Goal: Task Accomplishment & Management: Use online tool/utility

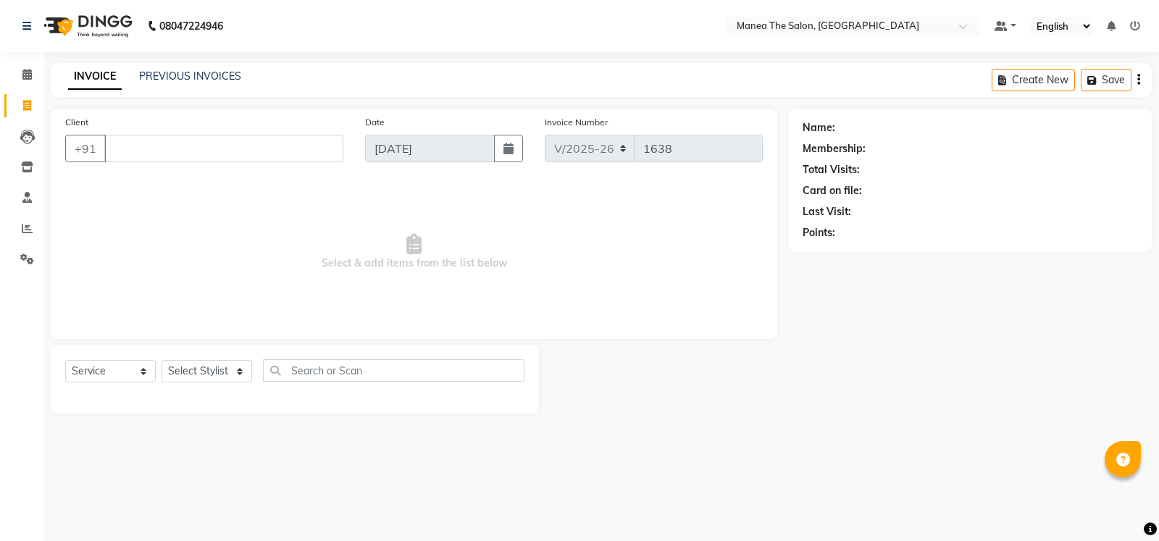
select select "5514"
select select "service"
drag, startPoint x: 398, startPoint y: 512, endPoint x: 403, endPoint y: 506, distance: 8.3
click at [398, 512] on div "08047224946 Select Location × Manea The Salon, Madinaguda Default Panel My Pane…" at bounding box center [579, 270] width 1159 height 541
click at [606, 448] on div "08047224946 Select Location × Manea The Salon, Madinaguda Default Panel My Pane…" at bounding box center [579, 270] width 1159 height 541
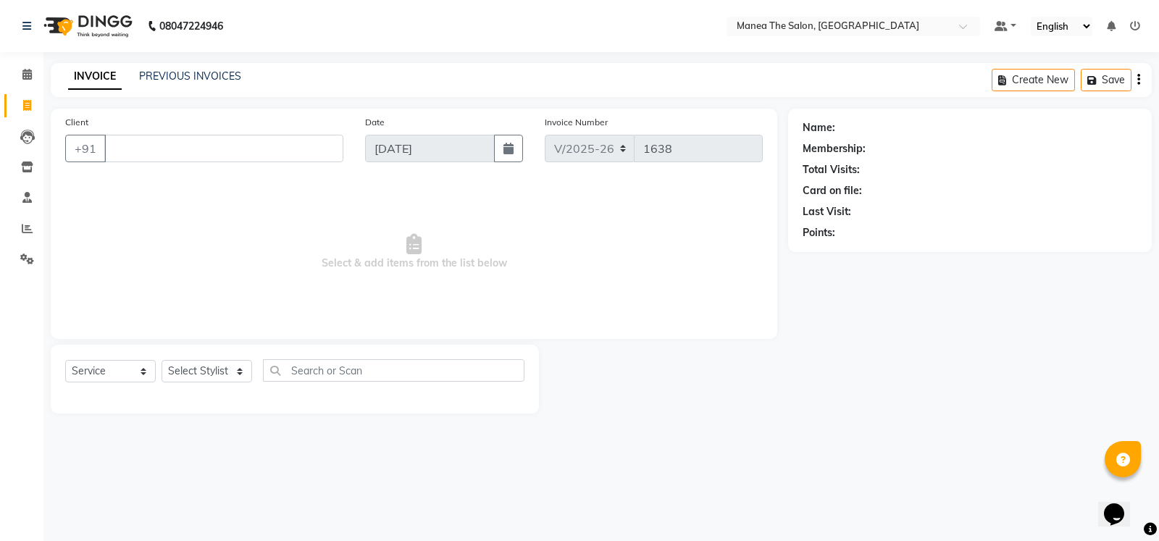
click at [607, 448] on div "08047224946 Select Location × Manea The Salon, Madinaguda Default Panel My Pane…" at bounding box center [579, 270] width 1159 height 541
click at [671, 373] on div at bounding box center [663, 379] width 249 height 69
click at [664, 382] on div at bounding box center [663, 379] width 249 height 69
click at [658, 315] on span "Select & add items from the list below" at bounding box center [414, 252] width 698 height 145
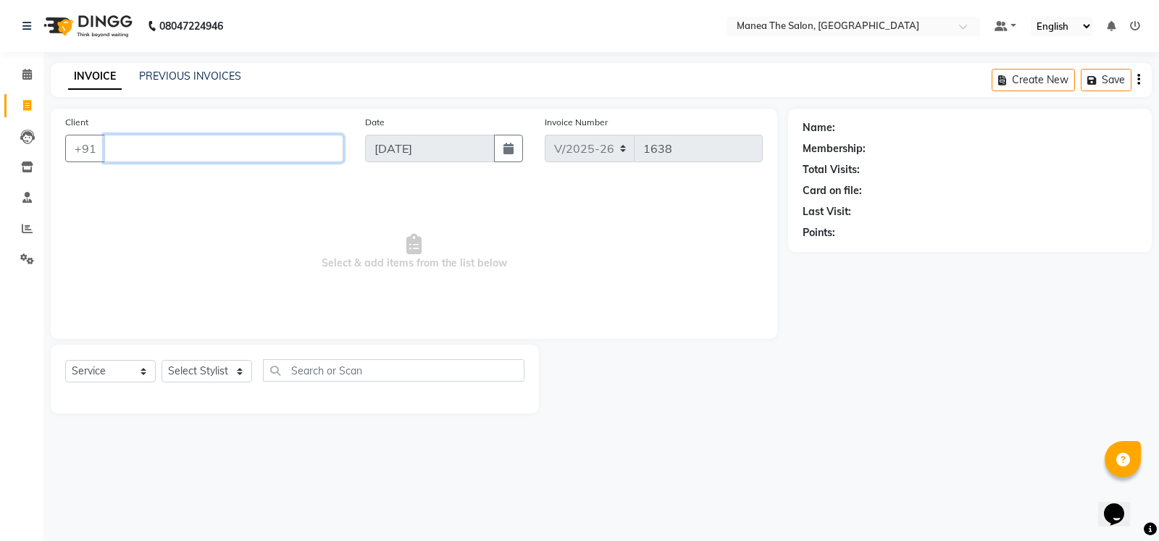
click at [233, 147] on input "Client" at bounding box center [223, 149] width 239 height 28
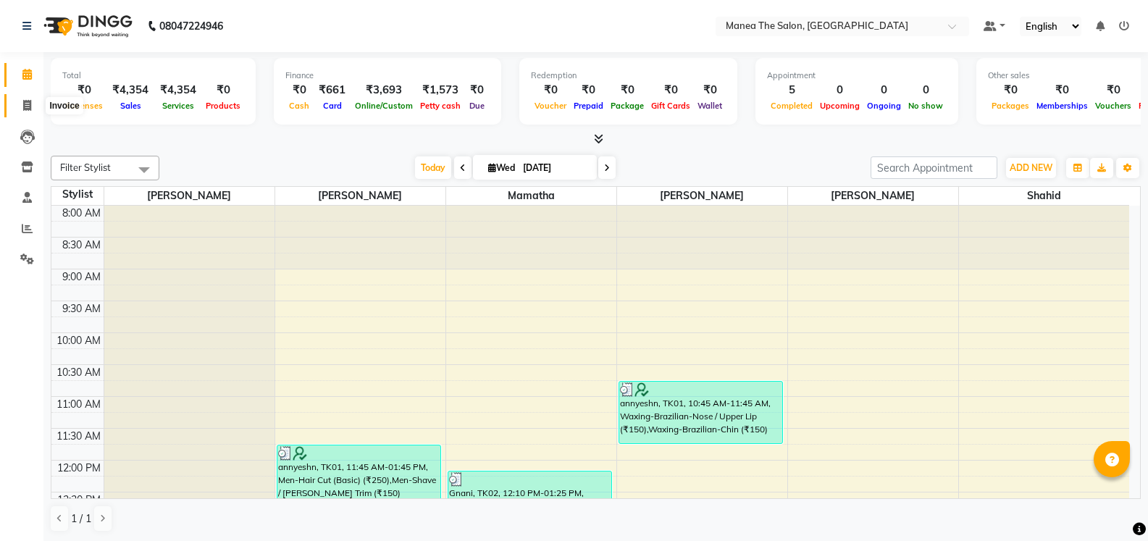
click at [22, 100] on span at bounding box center [26, 106] width 25 height 17
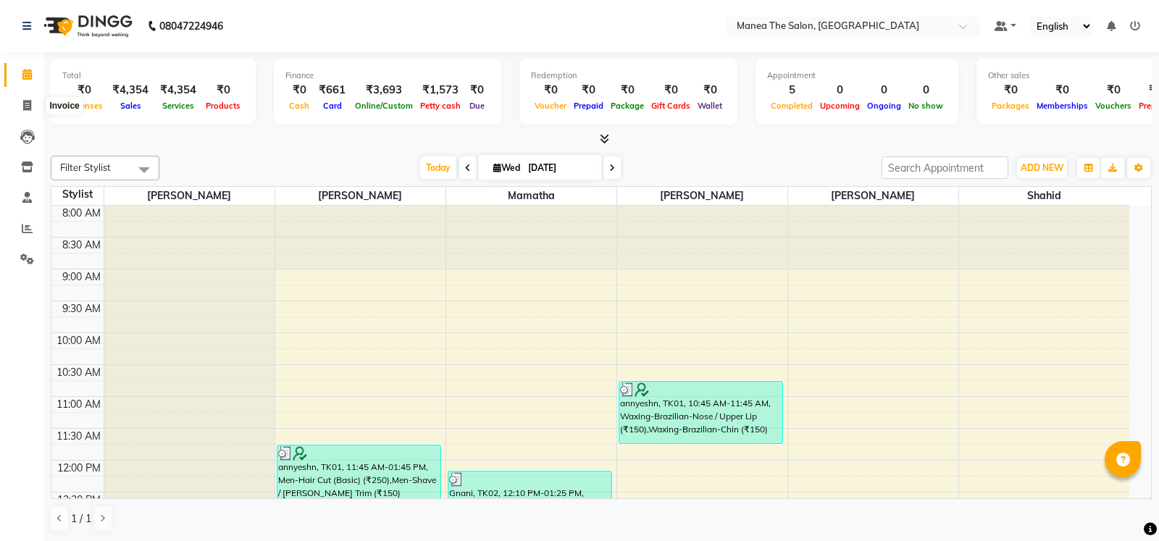
select select "5514"
select select "service"
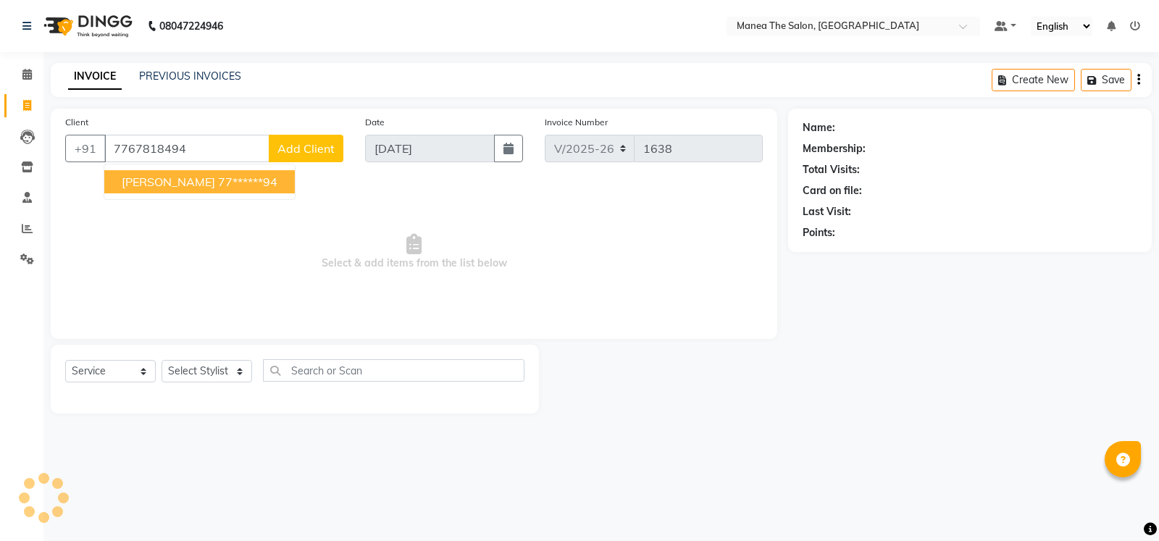
type input "7767818494"
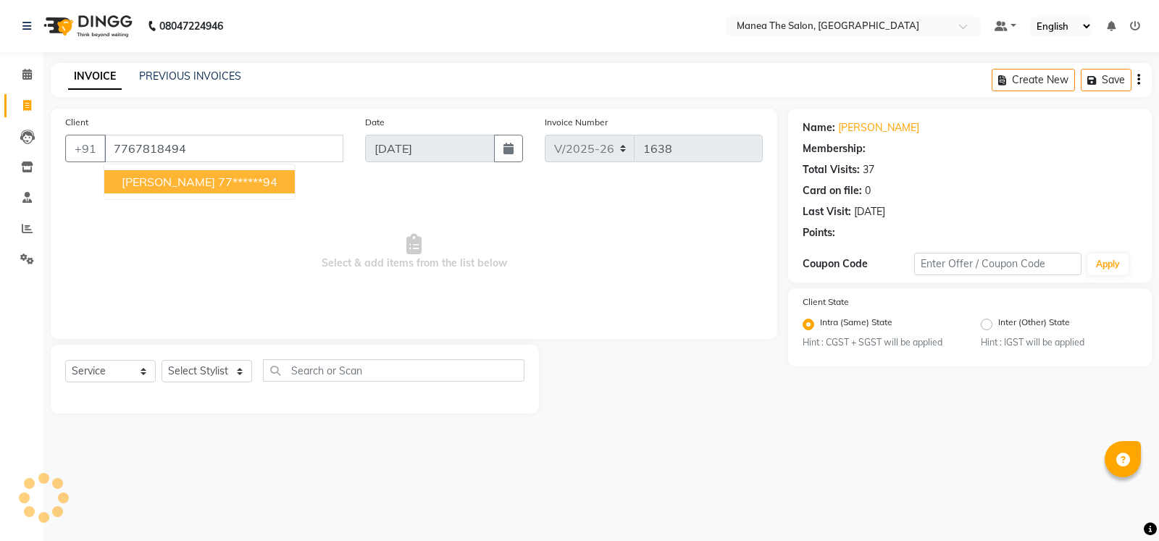
select select "1: Object"
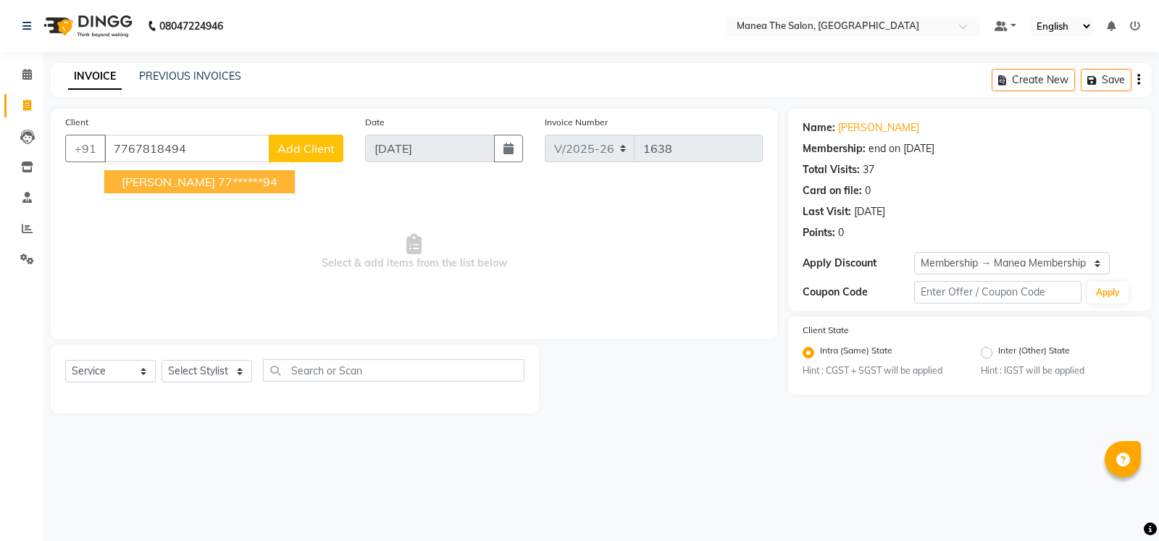
click at [177, 184] on span "[PERSON_NAME]" at bounding box center [168, 182] width 93 height 14
type input "77******94"
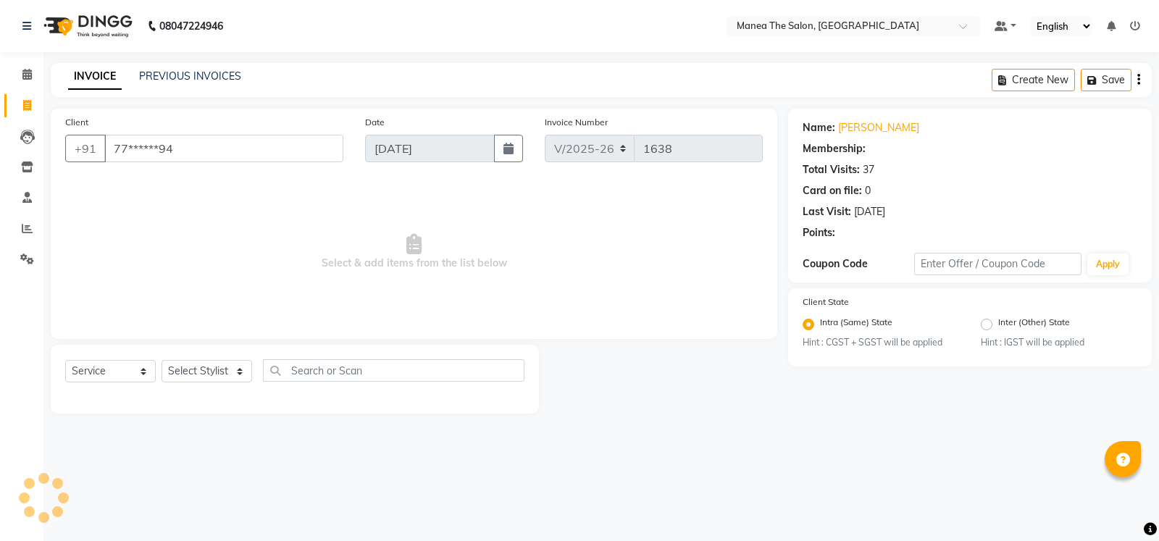
select select "1: Object"
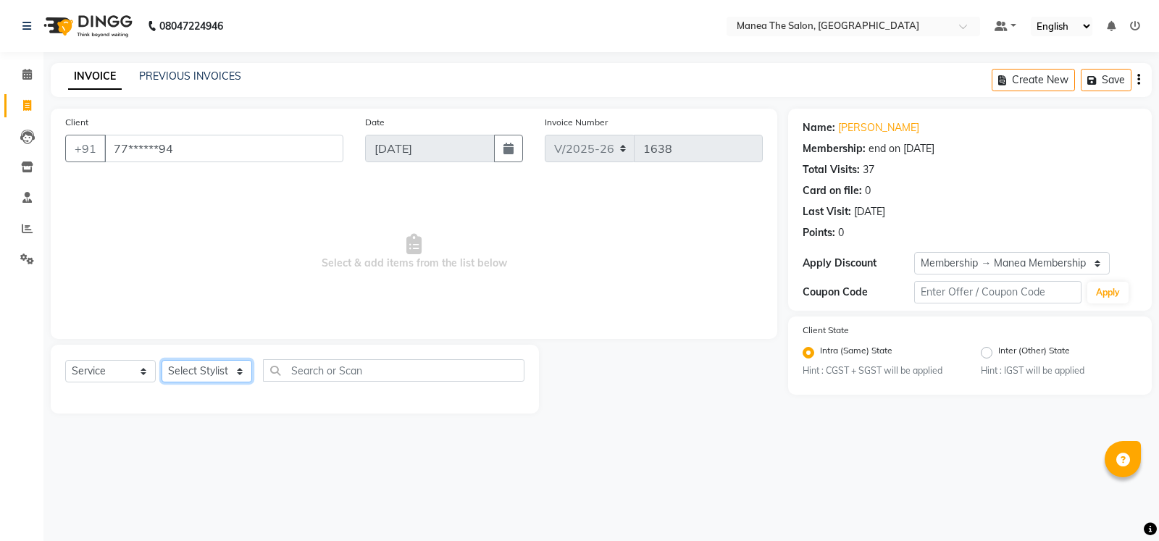
click at [242, 371] on select "Select Stylist [PERSON_NAME] [PERSON_NAME] [PERSON_NAME] [PERSON_NAME] [PERSON_…" at bounding box center [207, 371] width 91 height 22
select select "90670"
click at [162, 360] on select "Select Stylist [PERSON_NAME] [PERSON_NAME] [PERSON_NAME] [PERSON_NAME] [PERSON_…" at bounding box center [207, 371] width 91 height 22
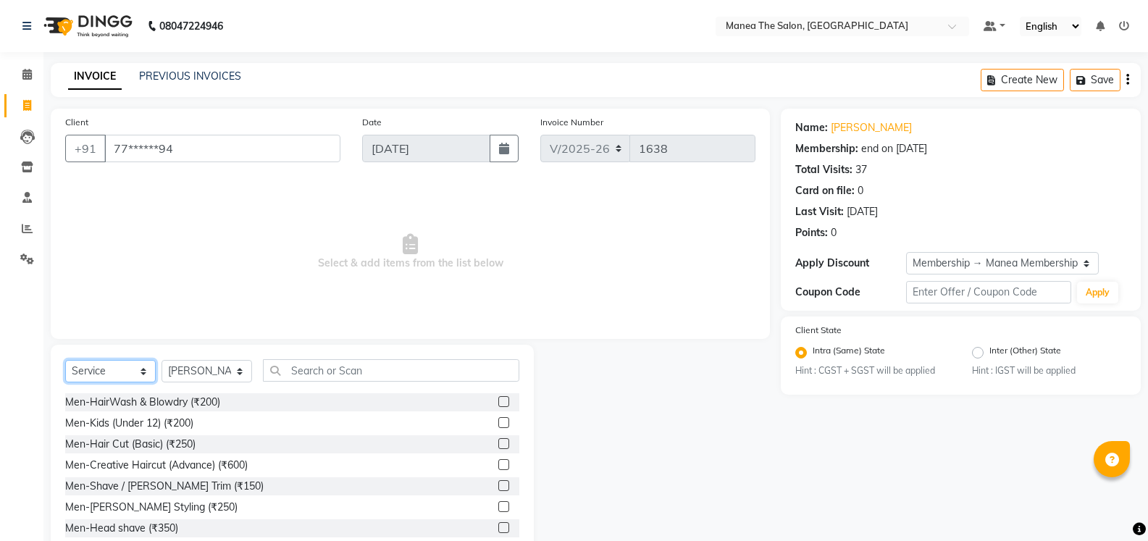
click at [104, 376] on select "Select Service Product Membership Package Voucher Prepaid Gift Card" at bounding box center [110, 371] width 91 height 22
click at [379, 373] on input "text" at bounding box center [391, 370] width 256 height 22
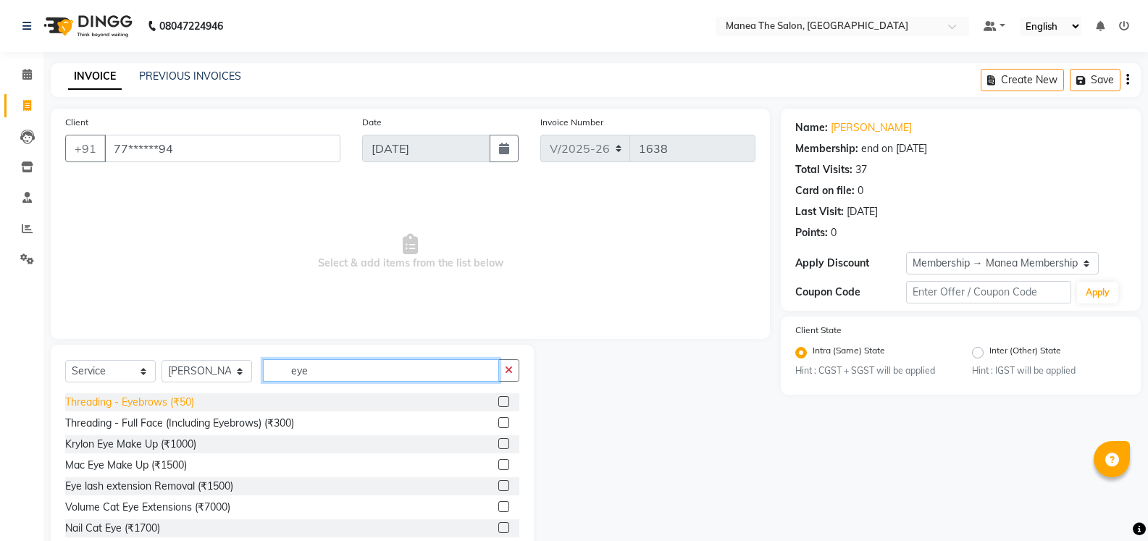
type input "eye"
click at [176, 400] on div "Threading - Eyebrows (₹50)" at bounding box center [129, 402] width 129 height 15
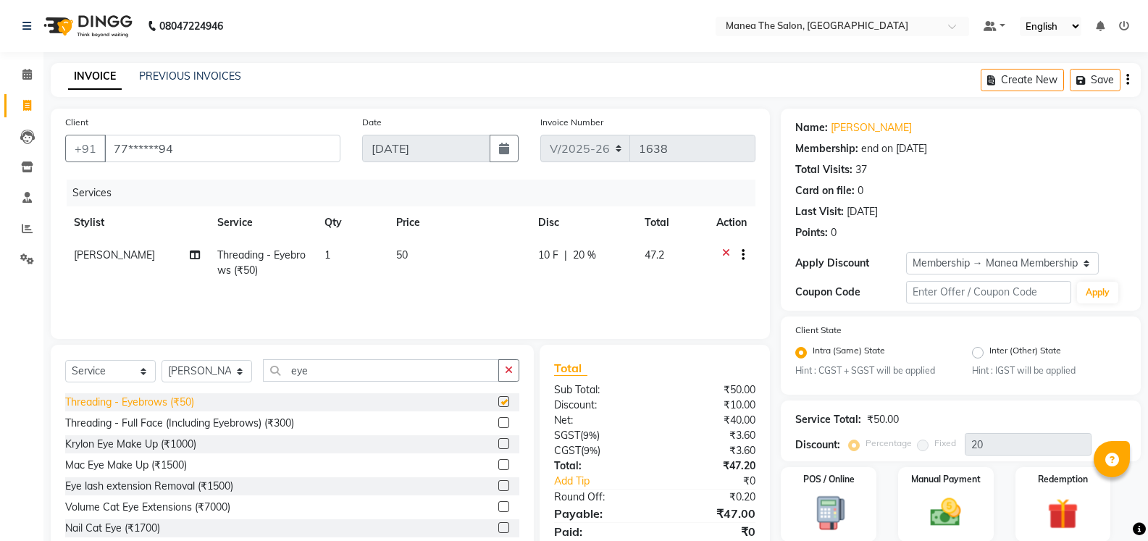
checkbox input "false"
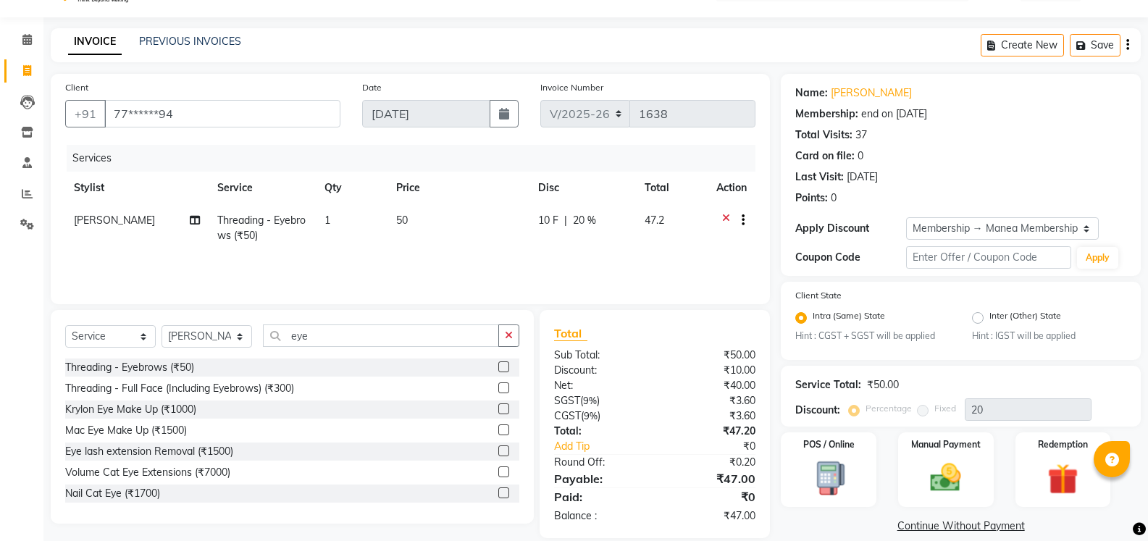
scroll to position [54, 0]
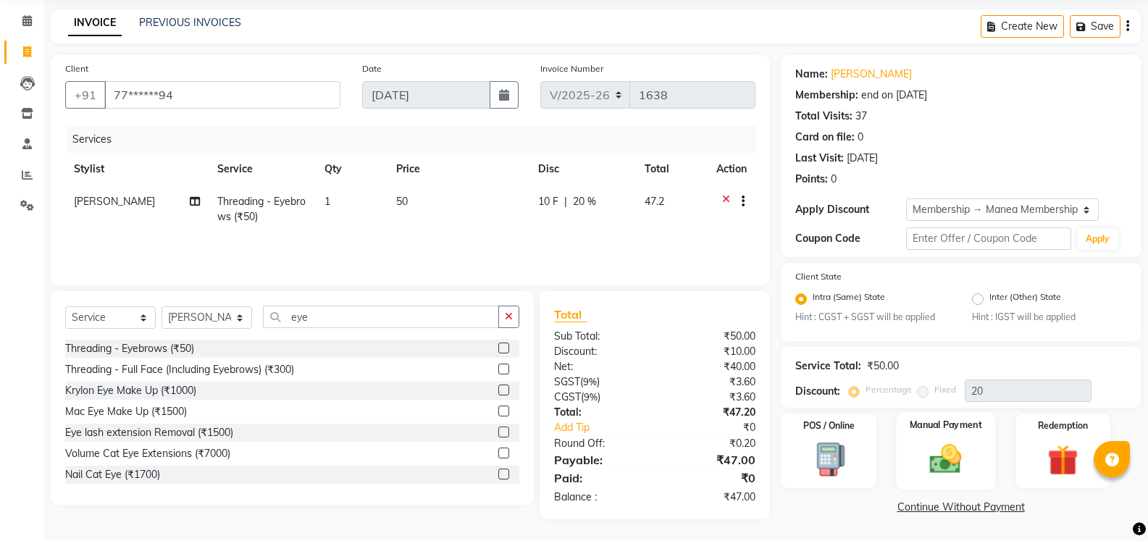
click at [950, 456] on img at bounding box center [945, 459] width 51 height 37
click at [975, 508] on span "Comp" at bounding box center [966, 508] width 30 height 17
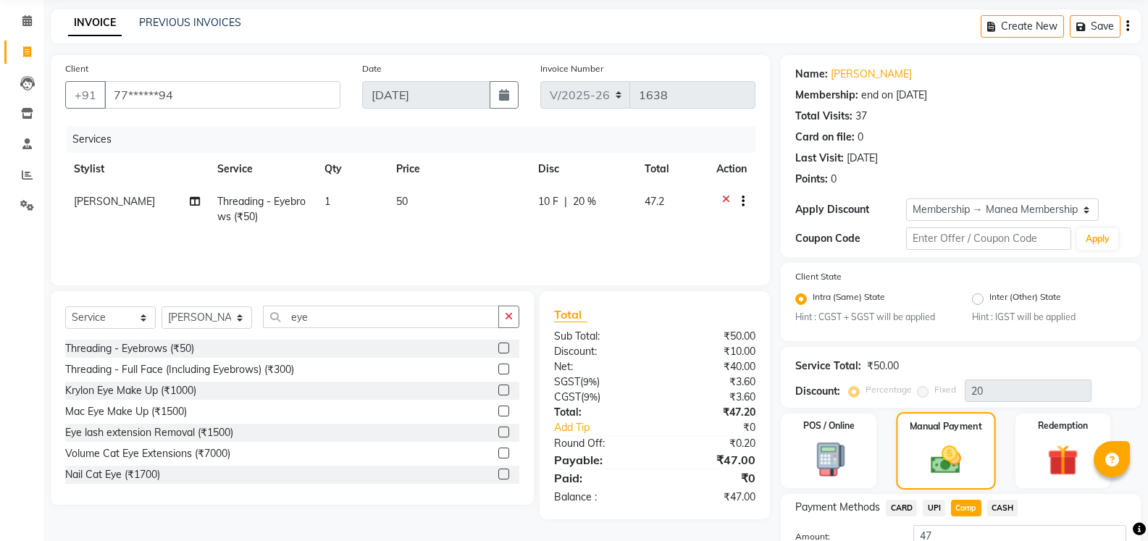
click at [957, 448] on img at bounding box center [945, 460] width 49 height 35
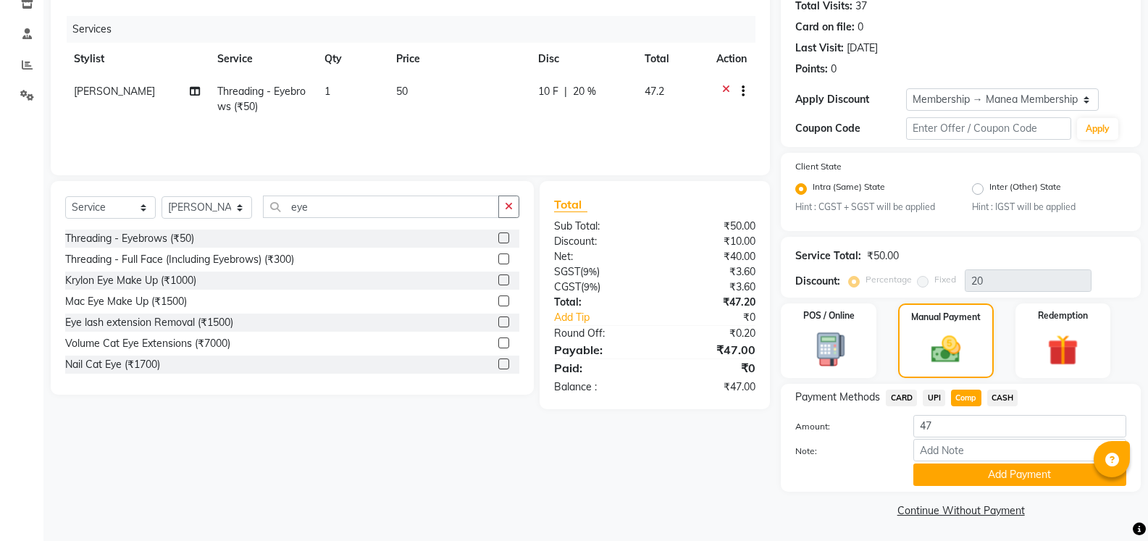
scroll to position [166, 0]
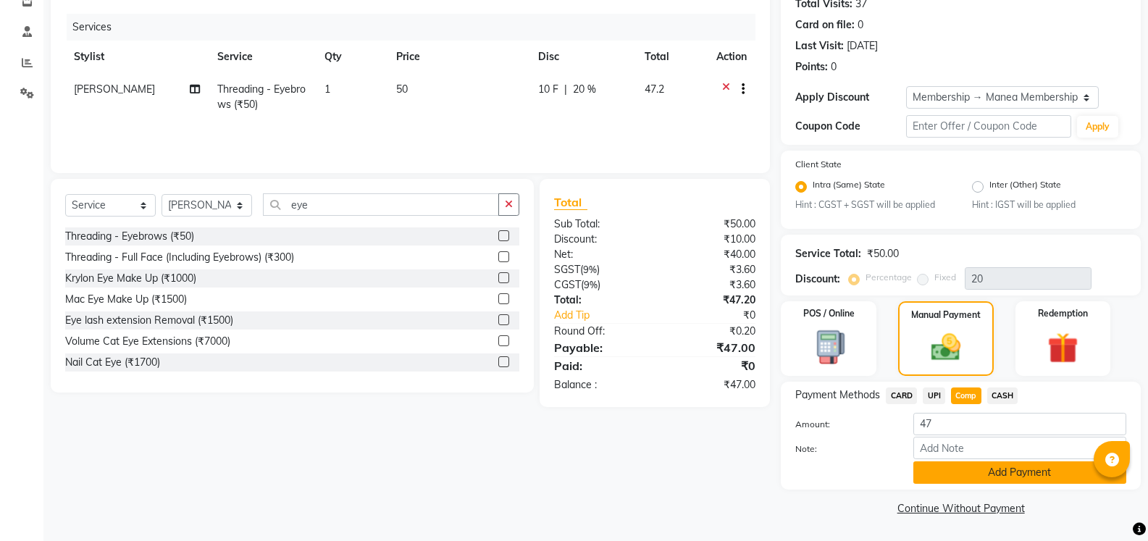
click at [1026, 472] on button "Add Payment" at bounding box center [1019, 472] width 213 height 22
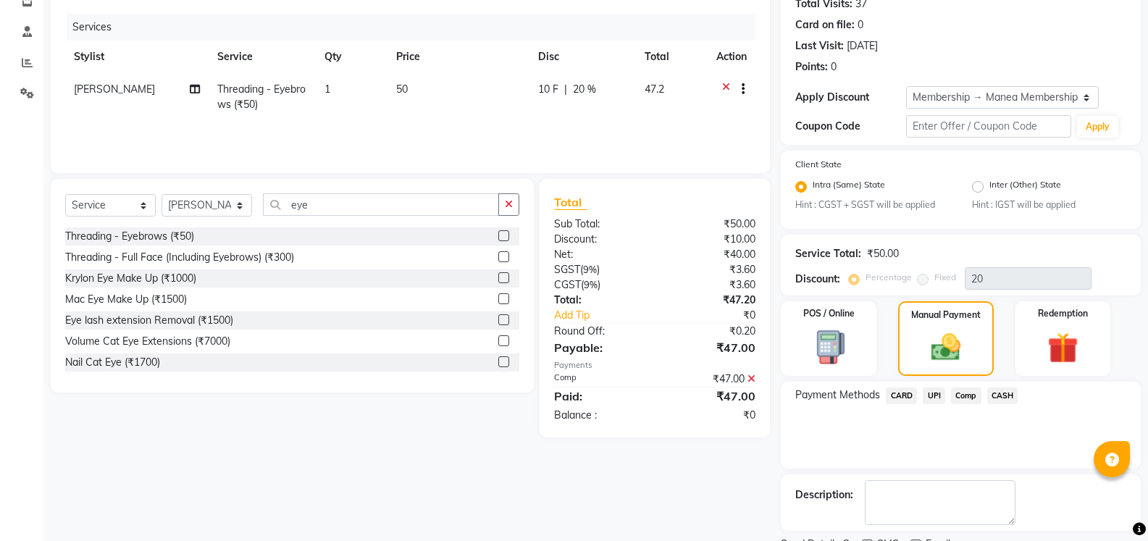
scroll to position [227, 0]
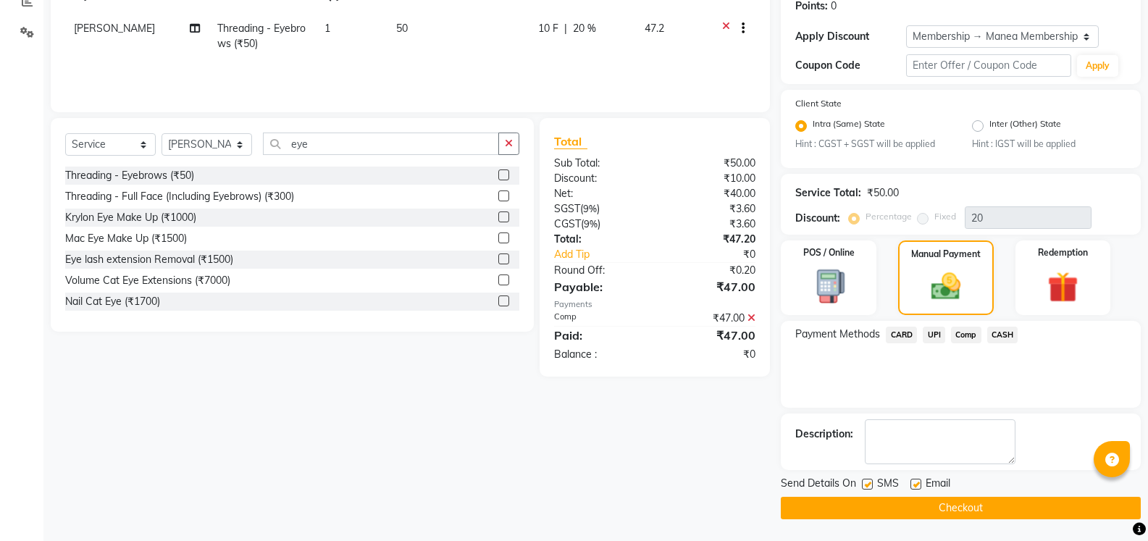
click at [1009, 498] on button "Checkout" at bounding box center [961, 508] width 360 height 22
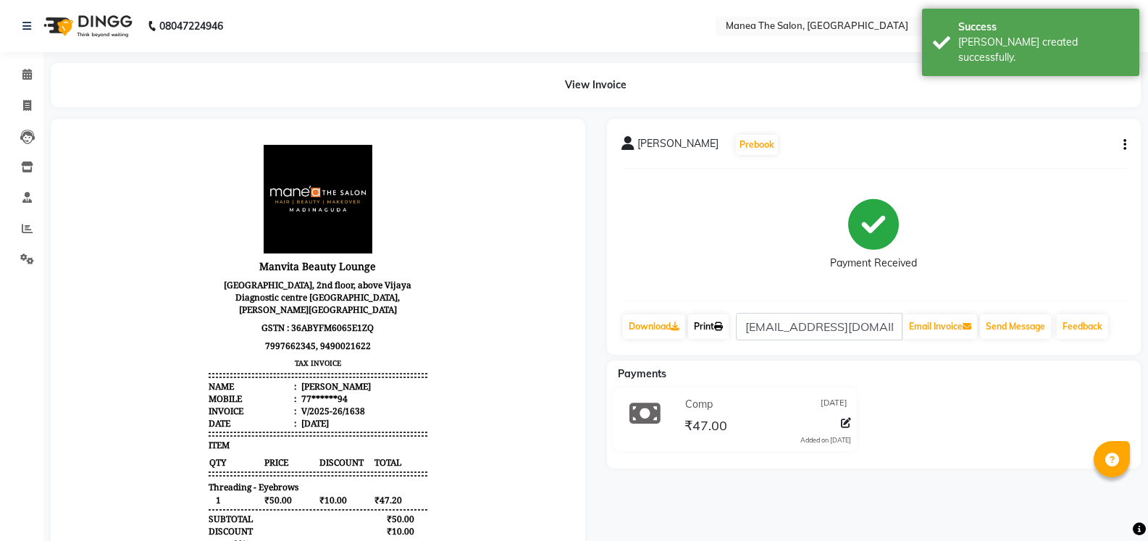
click at [710, 327] on link "Print" at bounding box center [708, 326] width 41 height 25
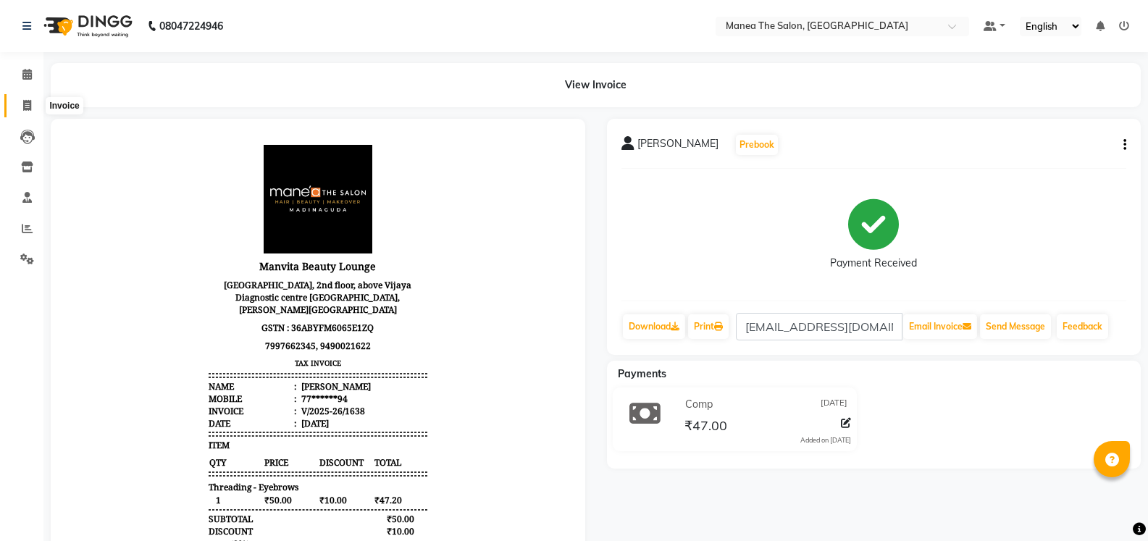
click at [27, 104] on icon at bounding box center [27, 105] width 8 height 11
select select "service"
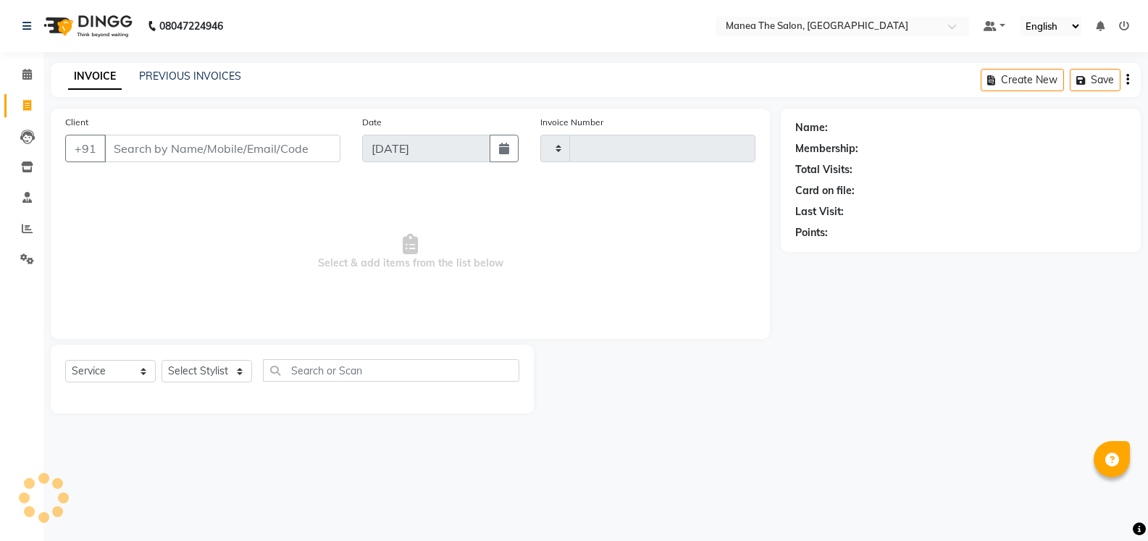
type input "1639"
select select "5514"
click at [232, 377] on select "Select Stylist [PERSON_NAME] [PERSON_NAME] [PERSON_NAME] [PERSON_NAME] [PERSON_…" at bounding box center [207, 371] width 91 height 22
select select "90670"
click at [162, 360] on select "Select Stylist [PERSON_NAME] [PERSON_NAME] [PERSON_NAME] [PERSON_NAME] [PERSON_…" at bounding box center [207, 371] width 91 height 22
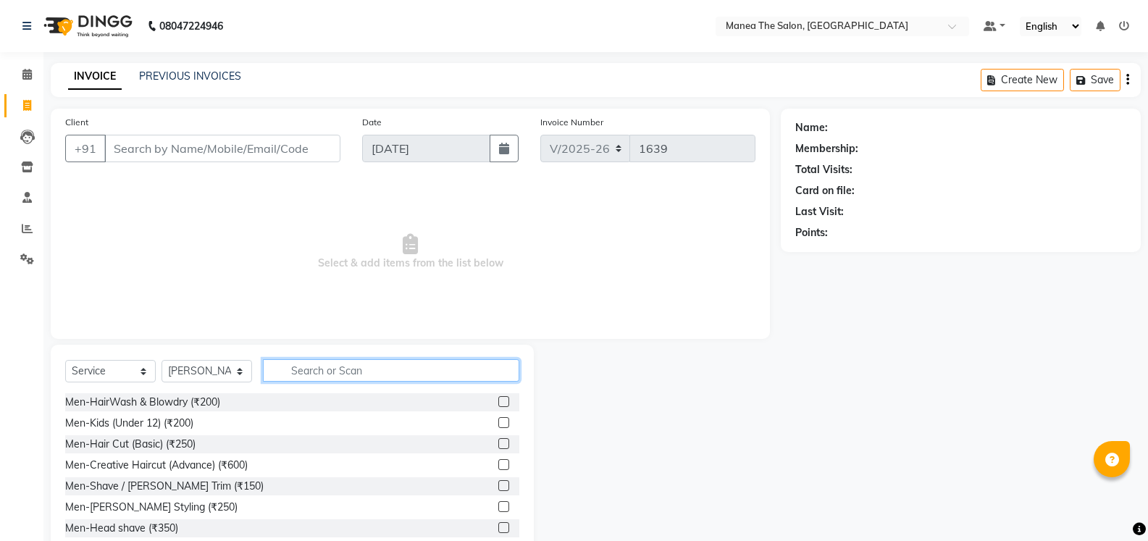
click at [340, 374] on input "text" at bounding box center [391, 370] width 256 height 22
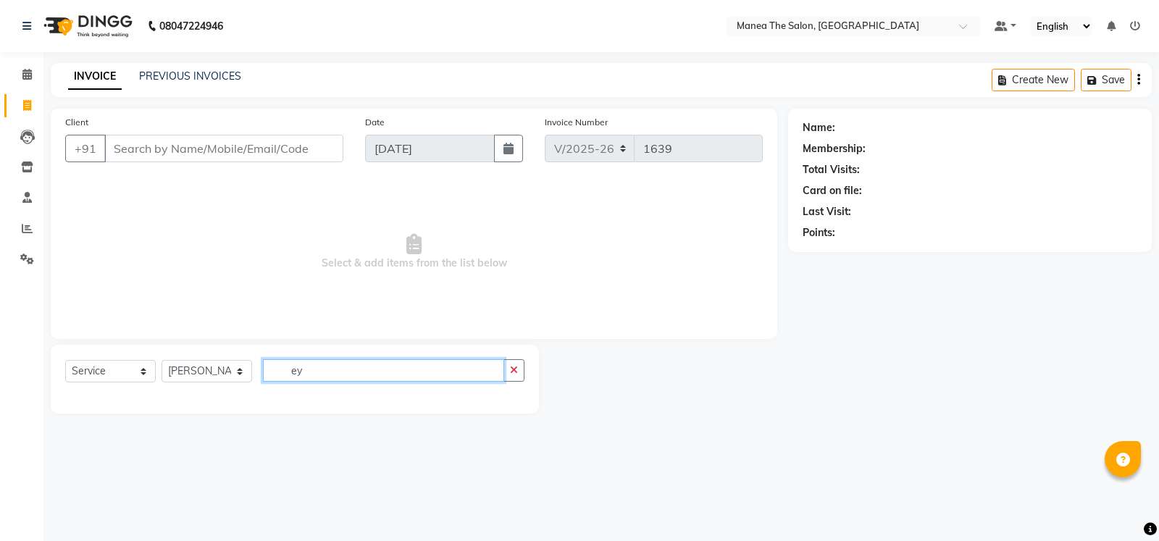
type input "e"
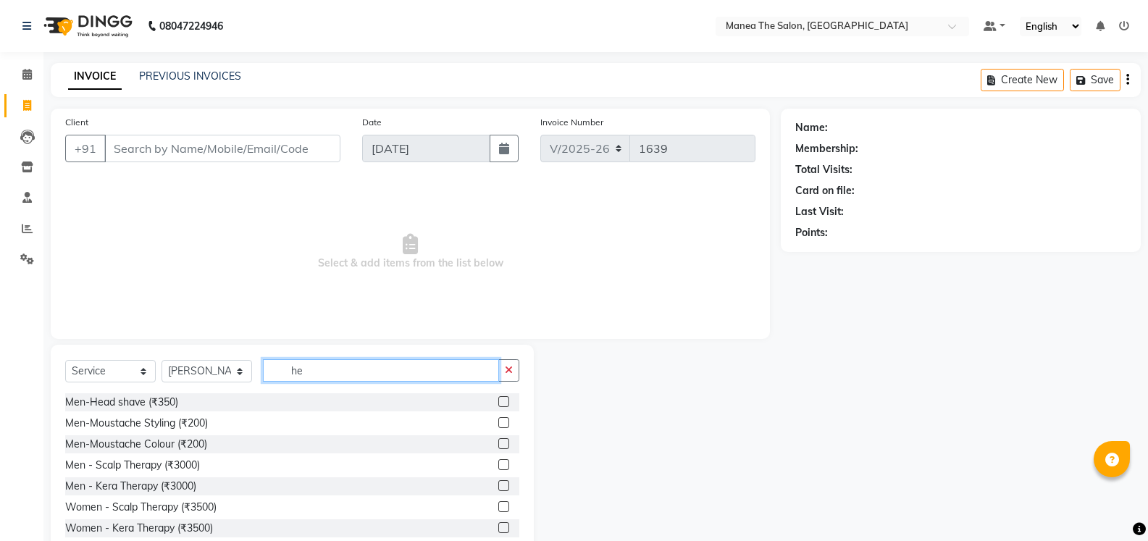
type input "h"
